Goal: Transaction & Acquisition: Purchase product/service

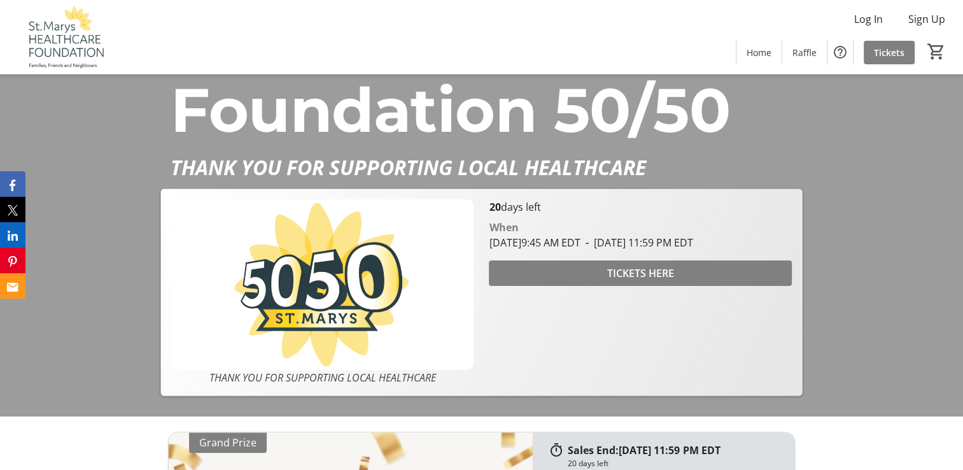
scroll to position [255, 0]
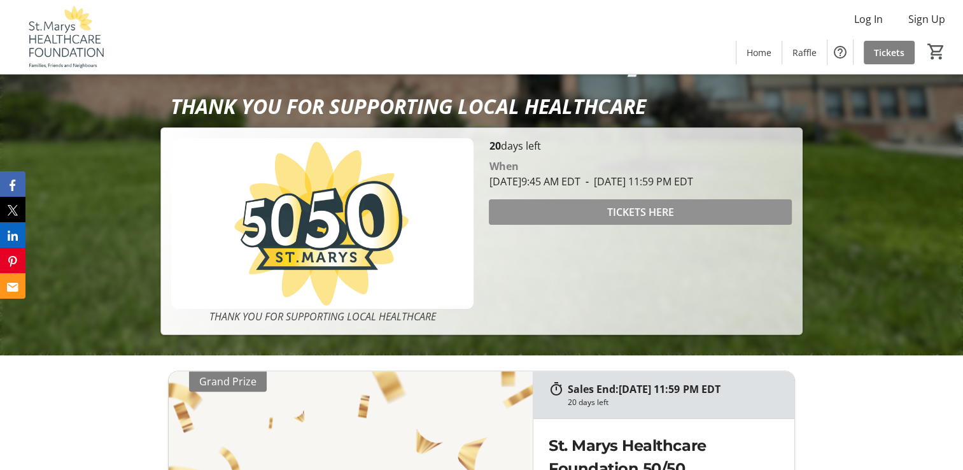
click at [642, 220] on span "TICKETS HERE" at bounding box center [640, 211] width 67 height 15
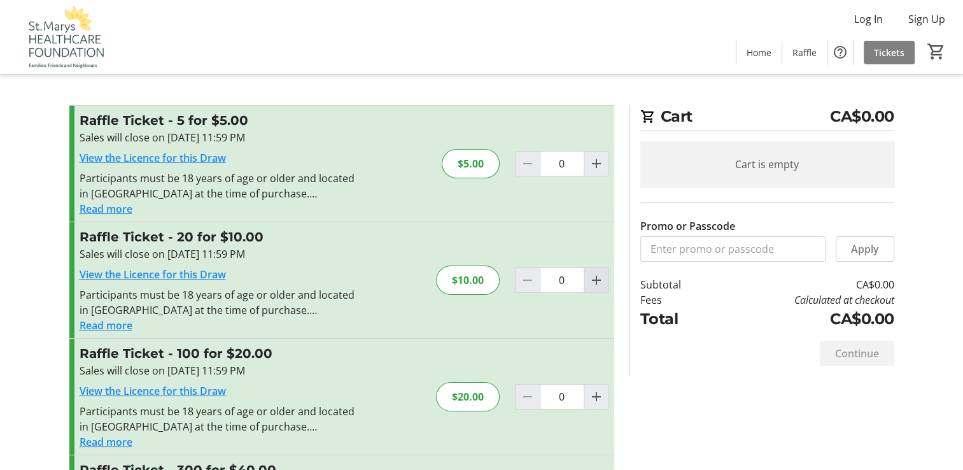
click at [601, 274] on mat-icon "Increment by one" at bounding box center [596, 279] width 15 height 15
type input "1"
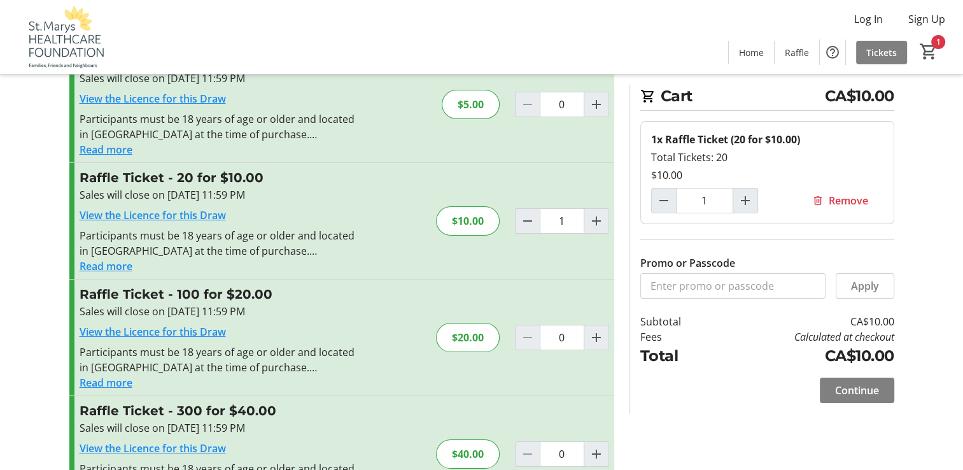
scroll to position [52, 0]
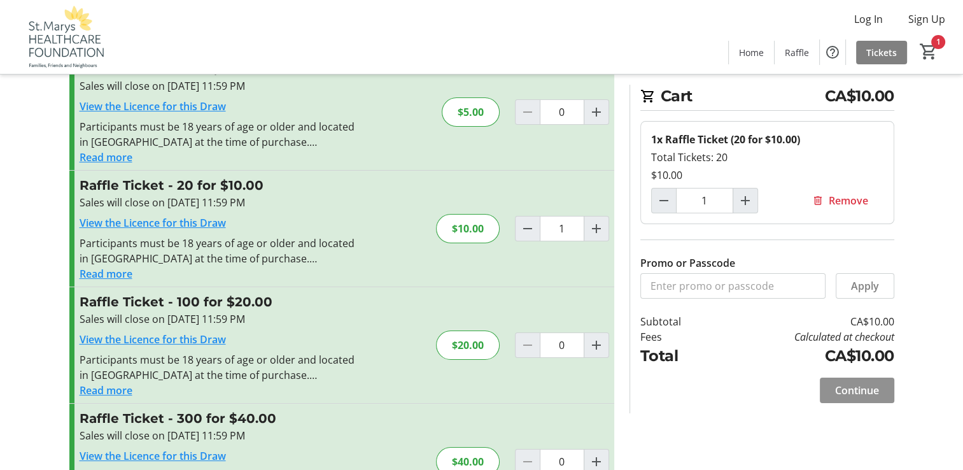
click at [869, 385] on span "Continue" at bounding box center [857, 390] width 44 height 15
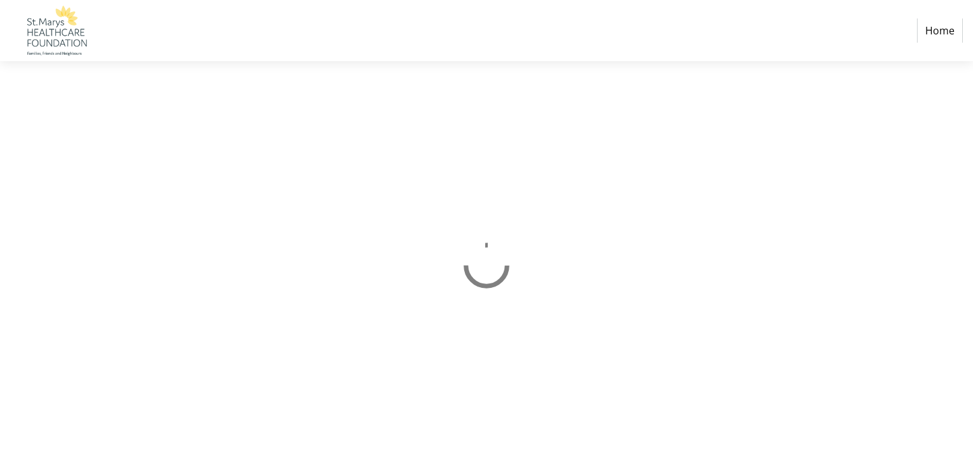
select select "CA"
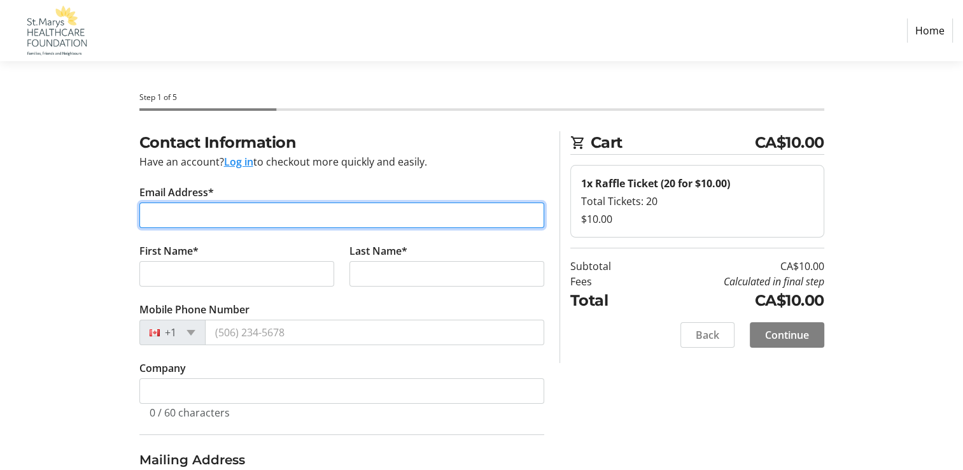
click at [155, 215] on input "Email Address*" at bounding box center [341, 214] width 405 height 25
type input "[PERSON_NAME][EMAIL_ADDRESS][DOMAIN_NAME]"
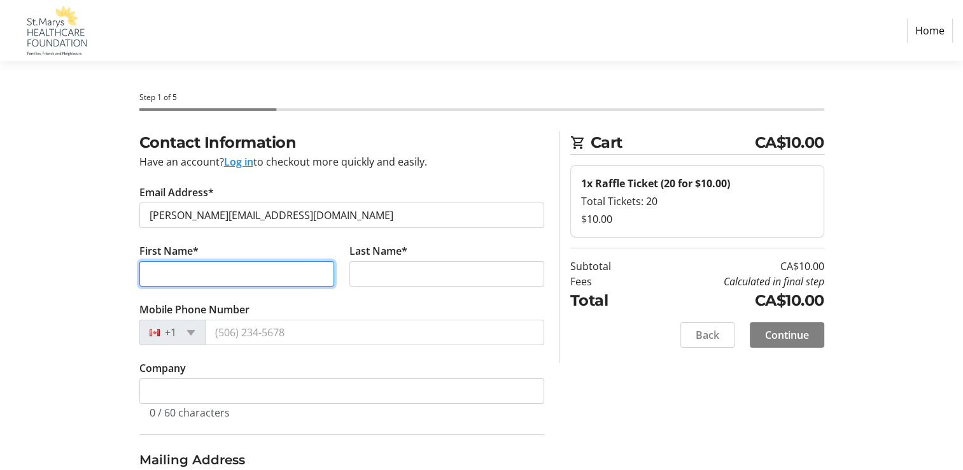
type input "[PERSON_NAME]"
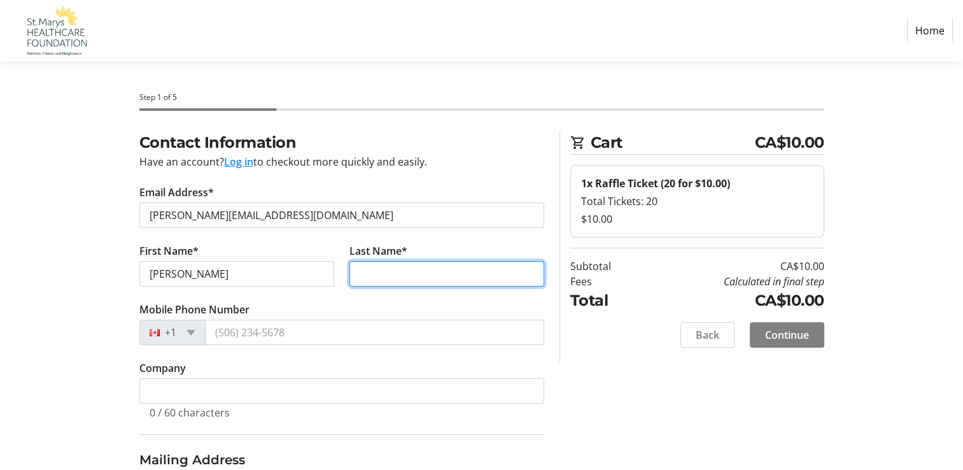
type input "[PERSON_NAME]"
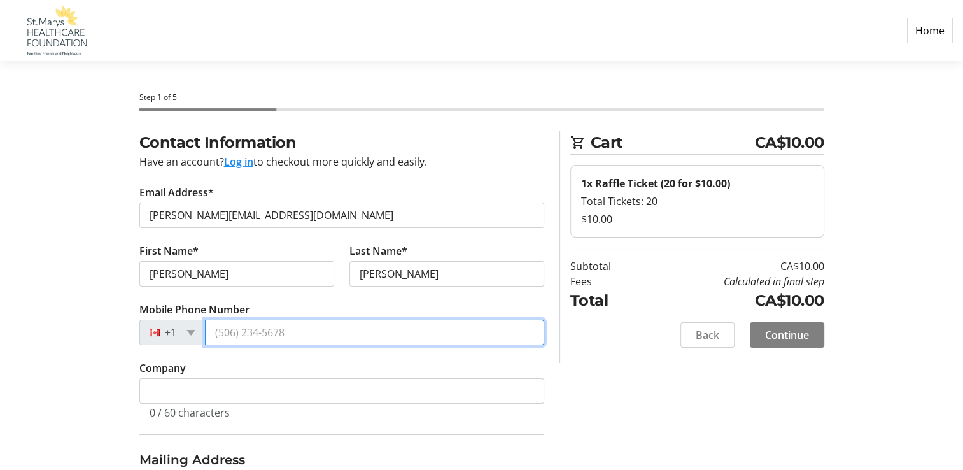
type input "[PHONE_NUMBER]"
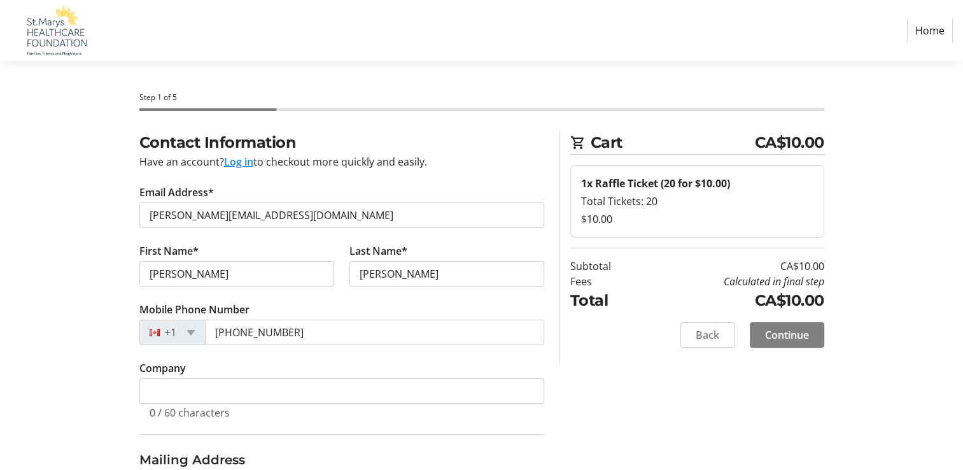
type input "RR 1"
type input "5855 Line 10"
type input "St Marys"
select select "ON"
type input "N4X 1C4"
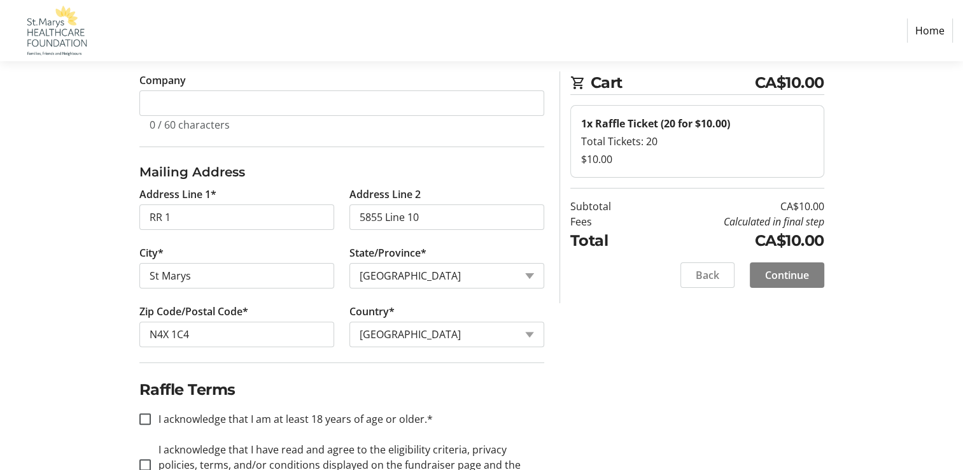
scroll to position [318, 0]
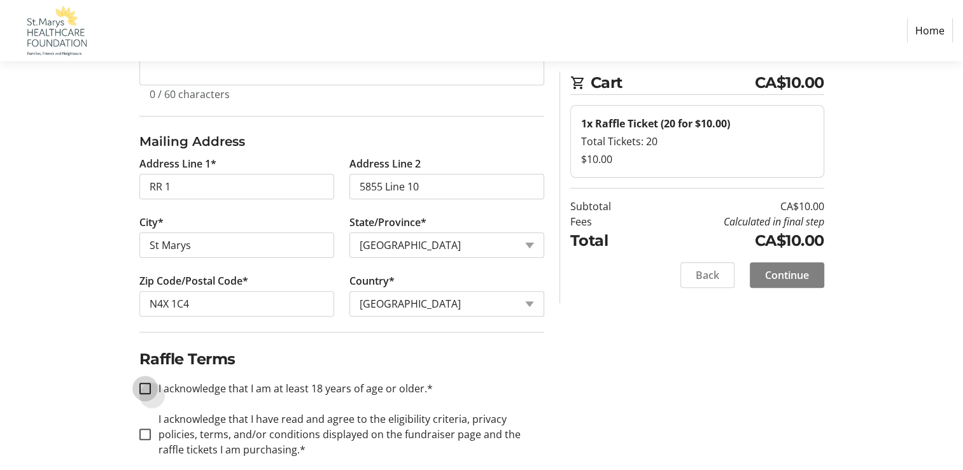
click at [148, 390] on input "I acknowledge that I am at least 18 years of age or older.*" at bounding box center [144, 388] width 11 height 11
checkbox input "true"
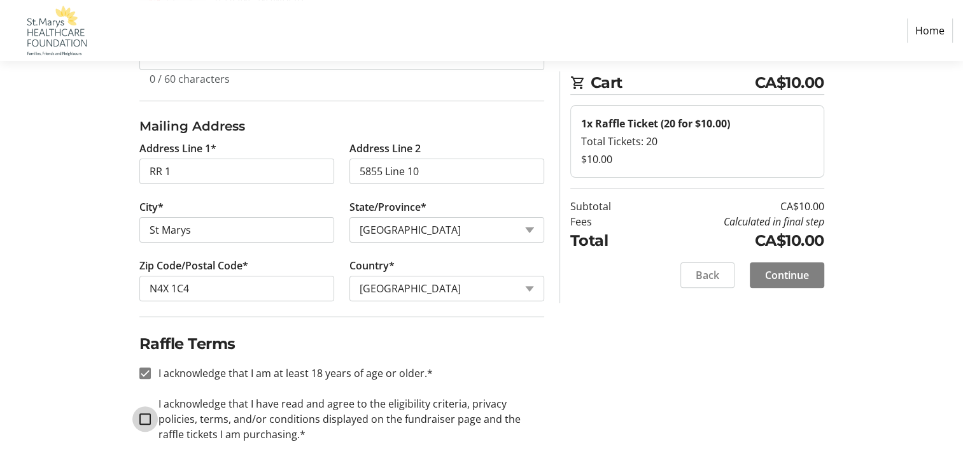
click at [143, 416] on input "I acknowledge that I have read and agree to the eligibility criteria, privacy p…" at bounding box center [144, 418] width 11 height 11
checkbox input "true"
drag, startPoint x: 807, startPoint y: 276, endPoint x: 809, endPoint y: 250, distance: 26.2
click at [807, 269] on span "Continue" at bounding box center [787, 274] width 44 height 15
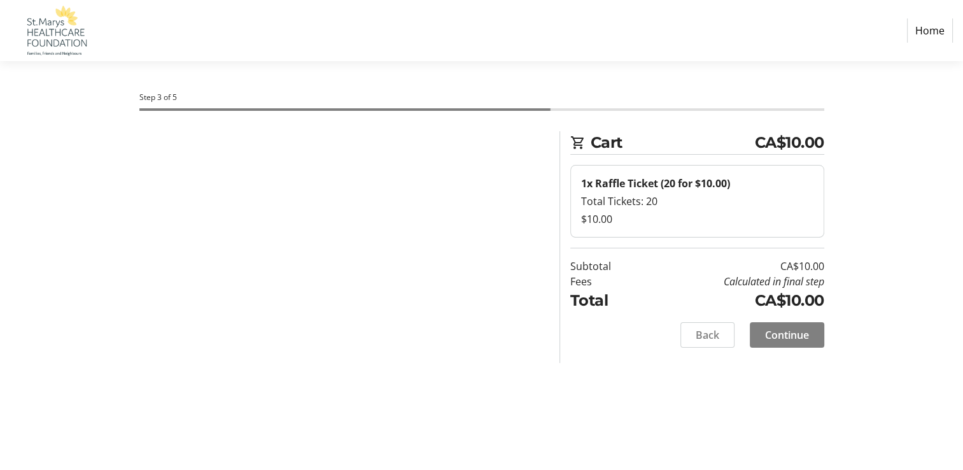
scroll to position [0, 0]
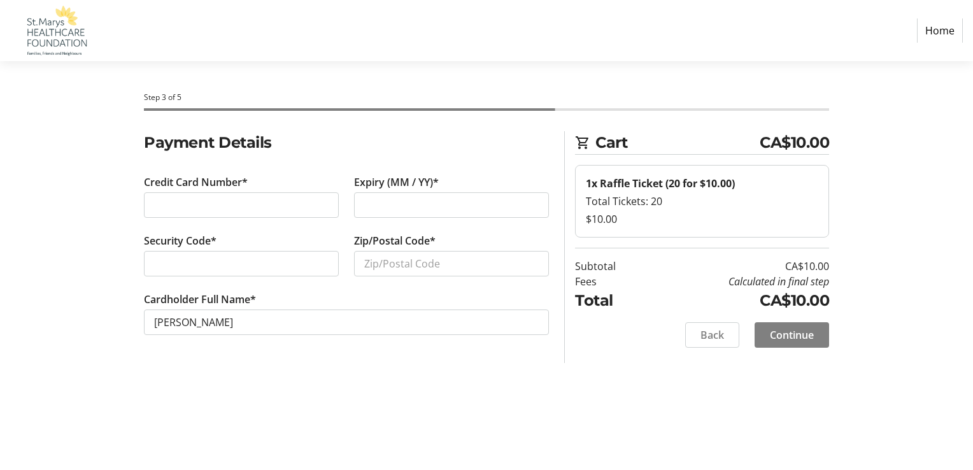
click at [410, 397] on div "Step 3 of 5 Cart CA$10.00 1x Raffle Ticket (20 for $10.00) Total Tickets: 20 $1…" at bounding box center [486, 265] width 840 height 409
click at [372, 263] on input "Zip/Postal Code*" at bounding box center [451, 263] width 195 height 25
type input "n4x1c4"
click at [815, 335] on button "Continue" at bounding box center [791, 334] width 74 height 25
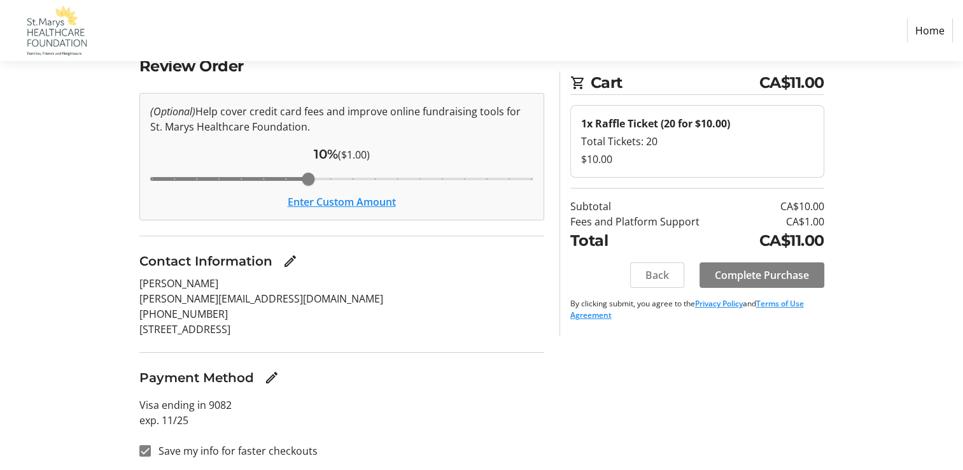
scroll to position [79, 0]
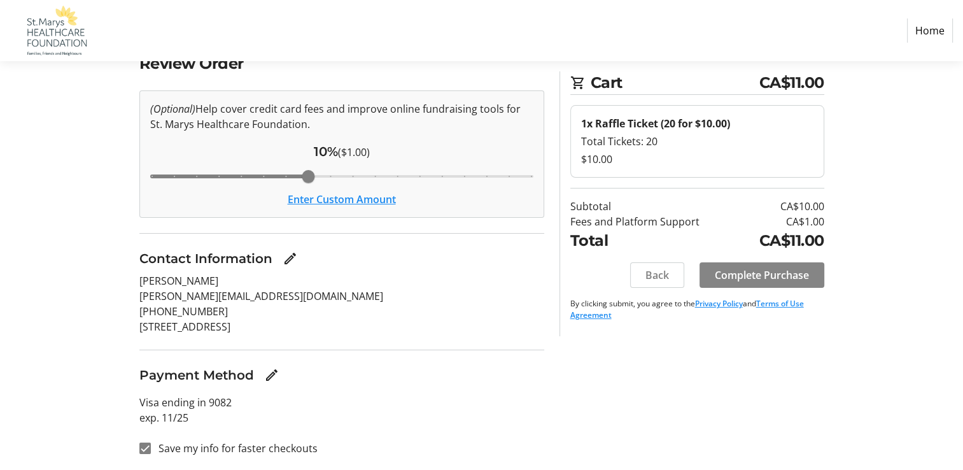
click at [772, 271] on span "Complete Purchase" at bounding box center [762, 274] width 94 height 15
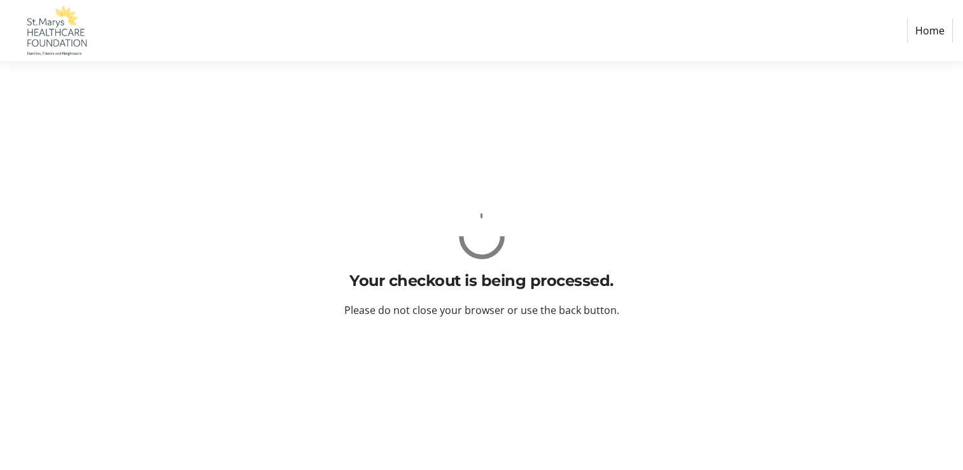
scroll to position [0, 0]
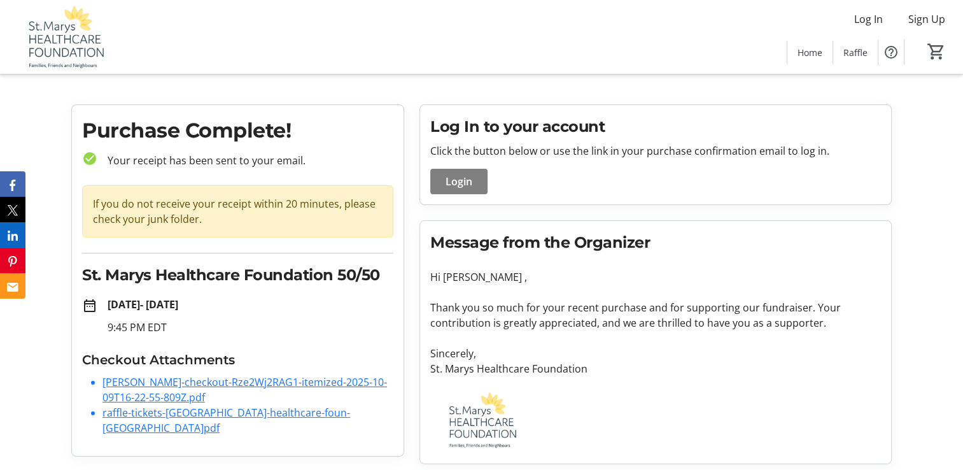
scroll to position [15, 0]
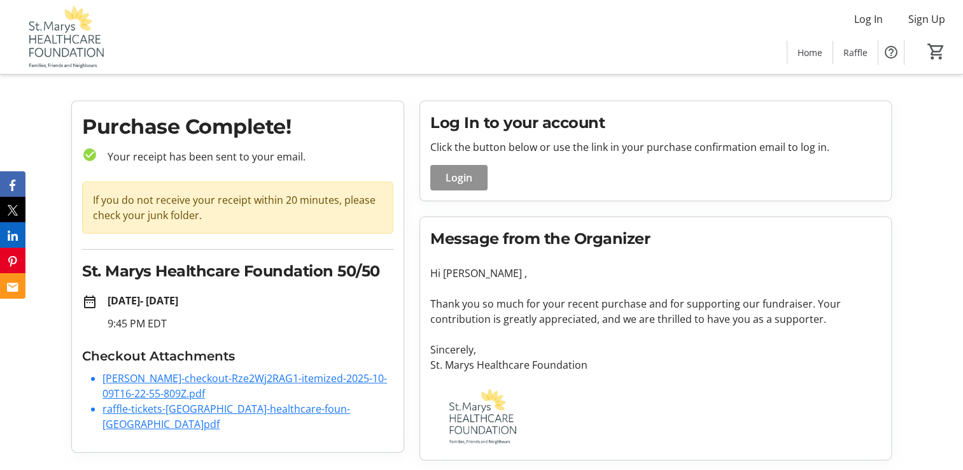
click at [456, 176] on span "Login" at bounding box center [459, 177] width 27 height 15
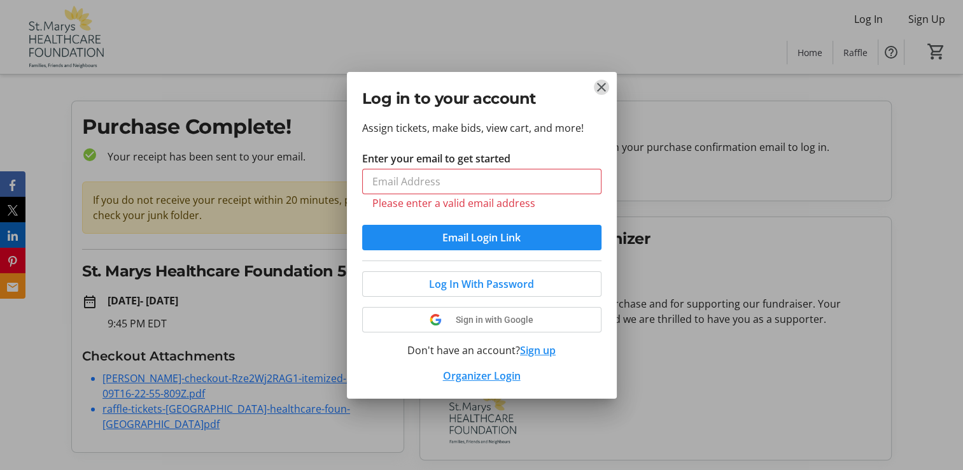
click at [599, 95] on mat-icon "Close" at bounding box center [601, 87] width 15 height 15
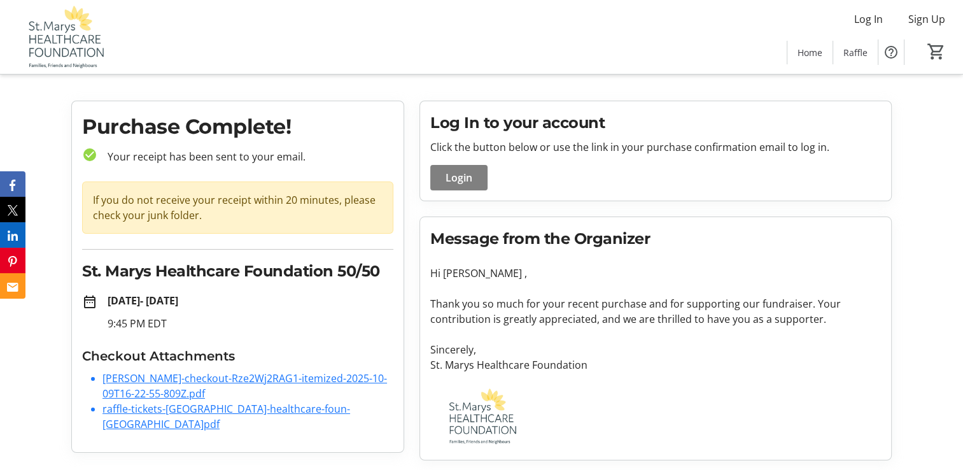
scroll to position [15, 0]
